Goal: Find specific page/section: Find specific page/section

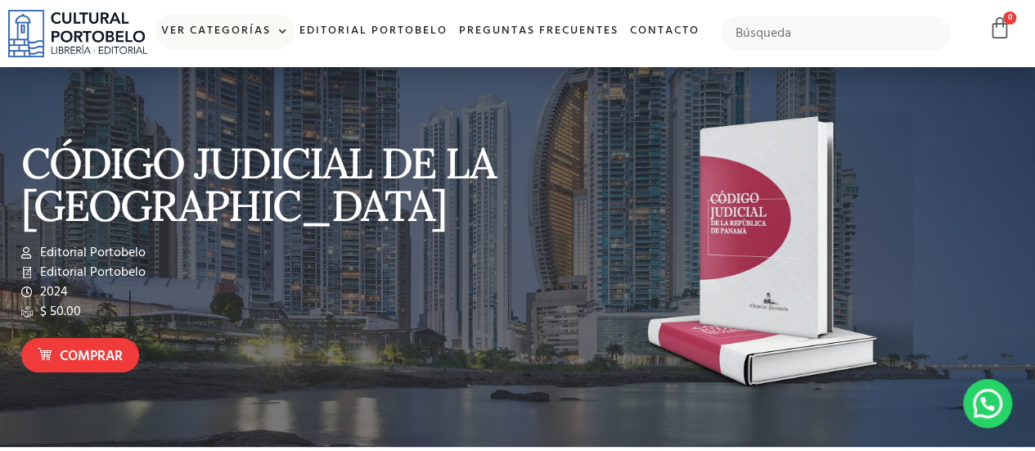
click at [258, 22] on link "Ver Categorías" at bounding box center [224, 31] width 138 height 35
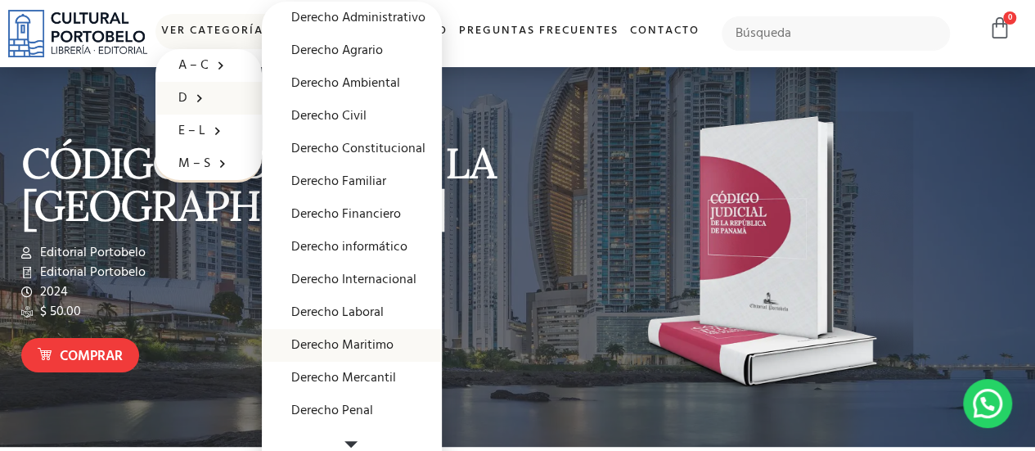
click at [399, 349] on link "Derecho Maritimo" at bounding box center [352, 345] width 180 height 33
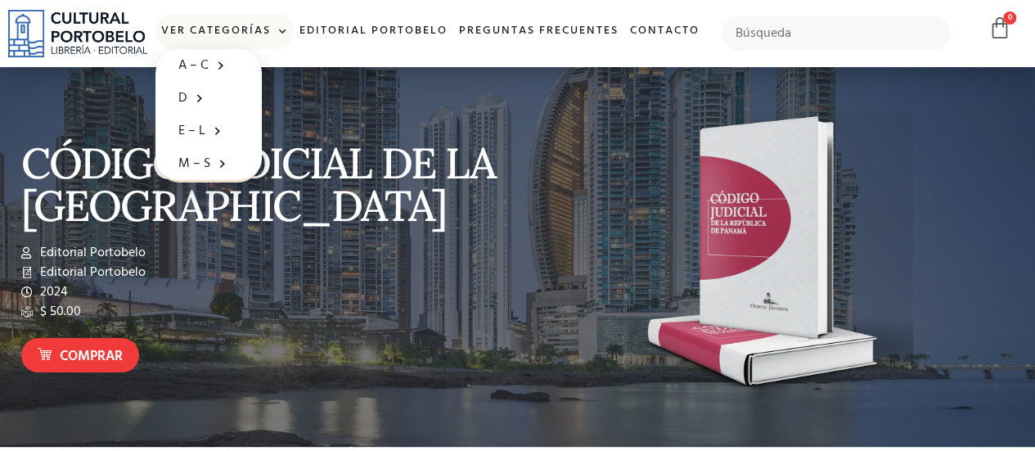
click at [223, 22] on link "Ver Categorías" at bounding box center [224, 31] width 138 height 35
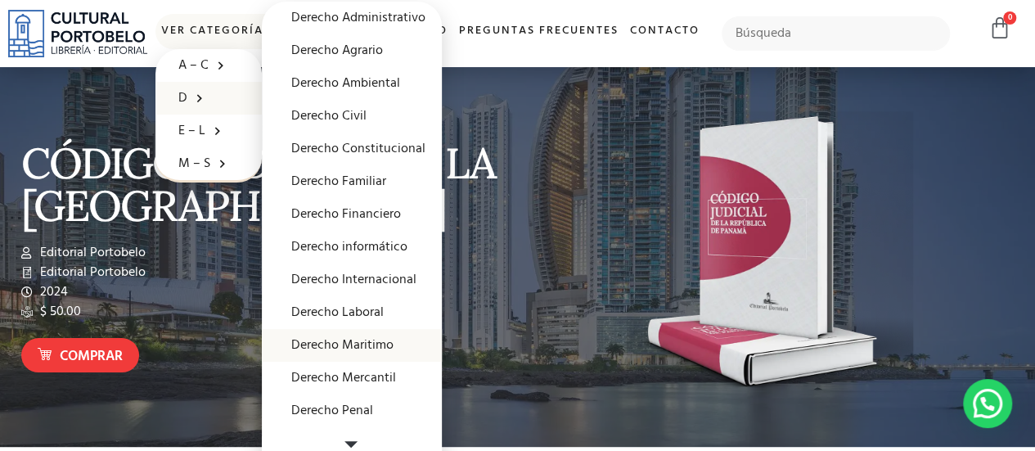
click at [389, 346] on link "Derecho Maritimo" at bounding box center [352, 345] width 180 height 33
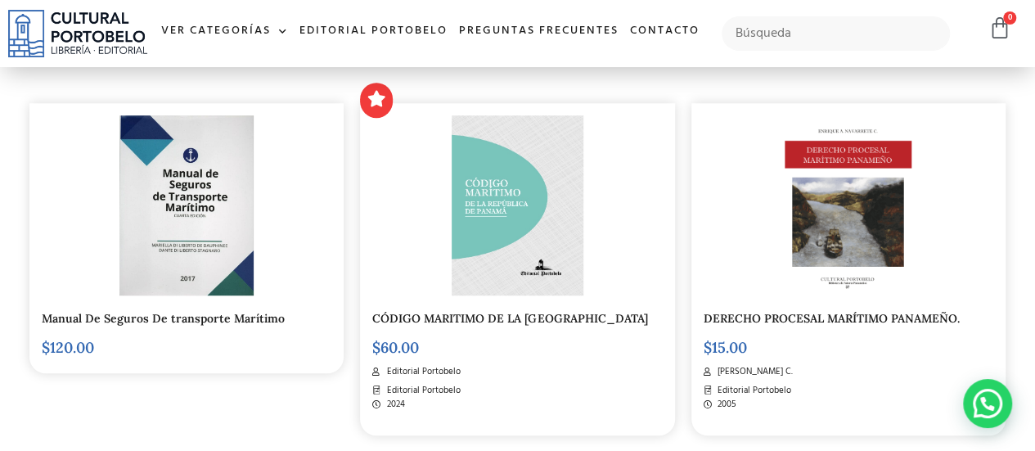
scroll to position [327, 0]
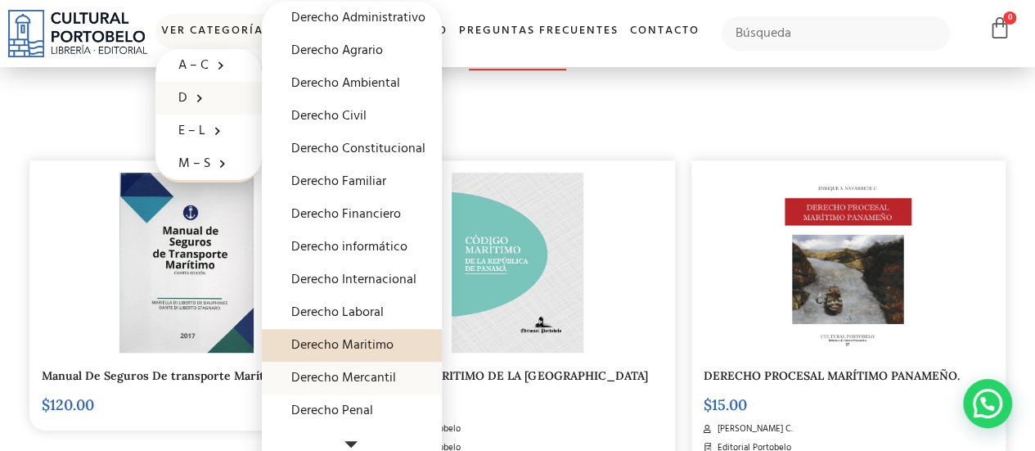
click at [391, 382] on link "Derecho Mercantil" at bounding box center [352, 378] width 180 height 33
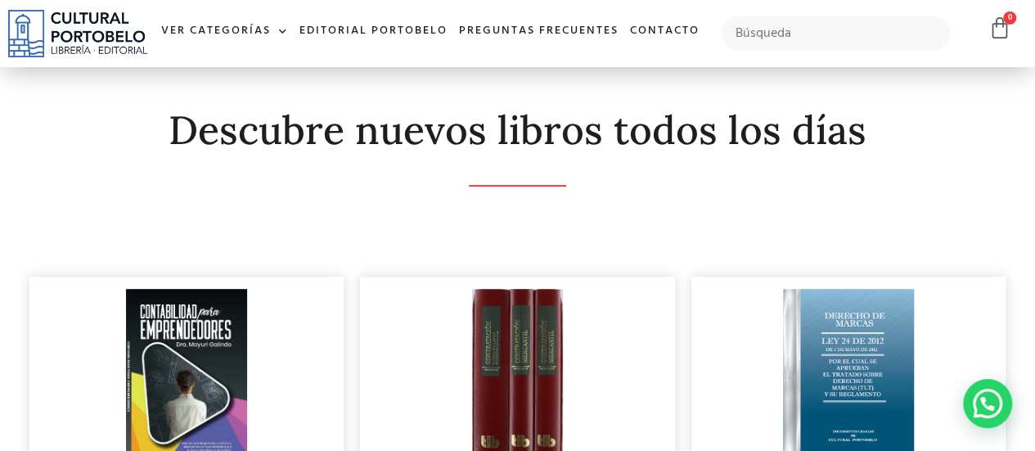
scroll to position [82, 0]
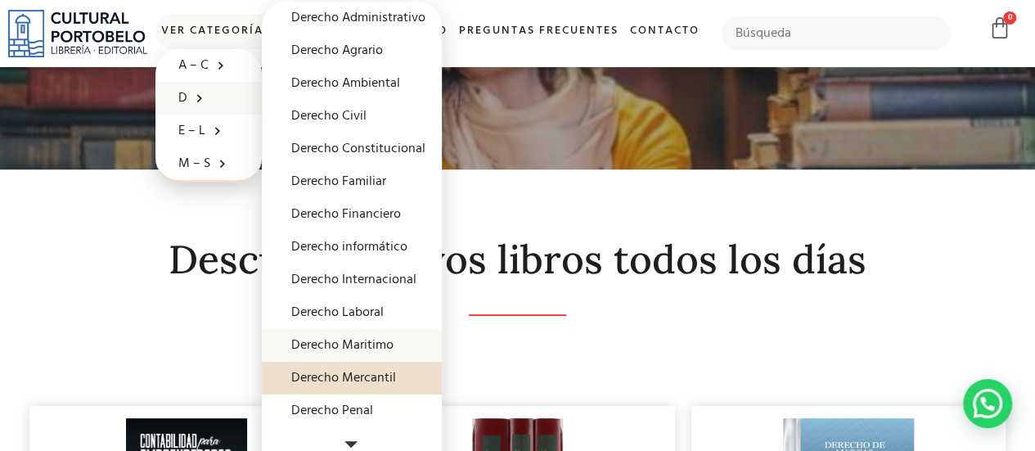
click at [396, 351] on link "Derecho Maritimo" at bounding box center [352, 345] width 180 height 33
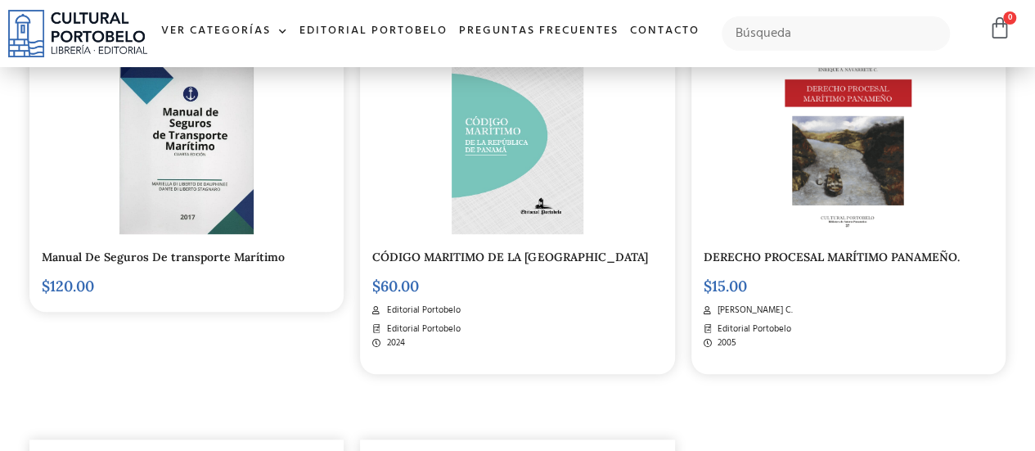
scroll to position [327, 0]
